Goal: Task Accomplishment & Management: Manage account settings

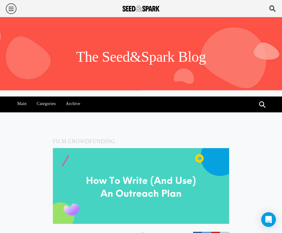
scroll to position [1432, 0]
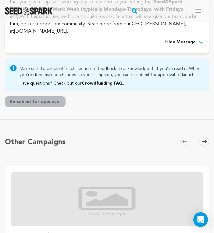
scroll to position [2481, 0]
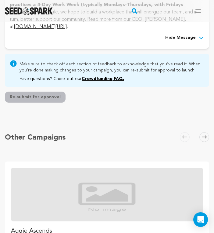
click at [54, 103] on button "Re-submit for approval" at bounding box center [35, 97] width 61 height 11
click at [111, 103] on div "Re-submit for approval" at bounding box center [107, 97] width 205 height 11
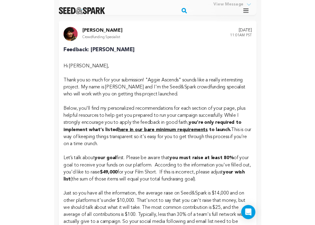
scroll to position [0, 0]
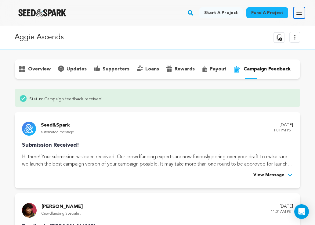
click at [282, 12] on icon "button" at bounding box center [299, 12] width 7 height 7
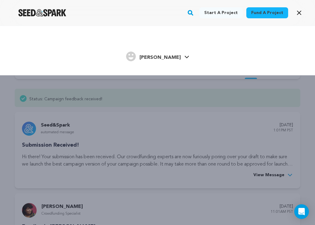
click at [194, 107] on div "Start a project Fund a project Aggie A." at bounding box center [157, 138] width 315 height 225
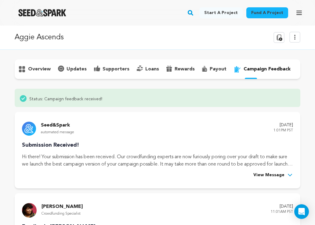
click at [282, 38] on icon at bounding box center [294, 37] width 7 height 7
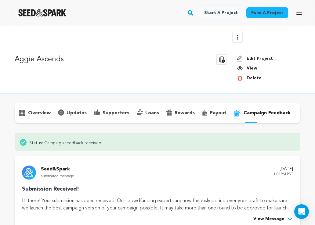
click at [264, 57] on link "Edit Project" at bounding box center [266, 59] width 59 height 6
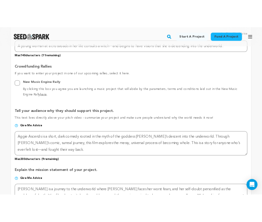
scroll to position [375, 0]
